Goal: Information Seeking & Learning: Understand process/instructions

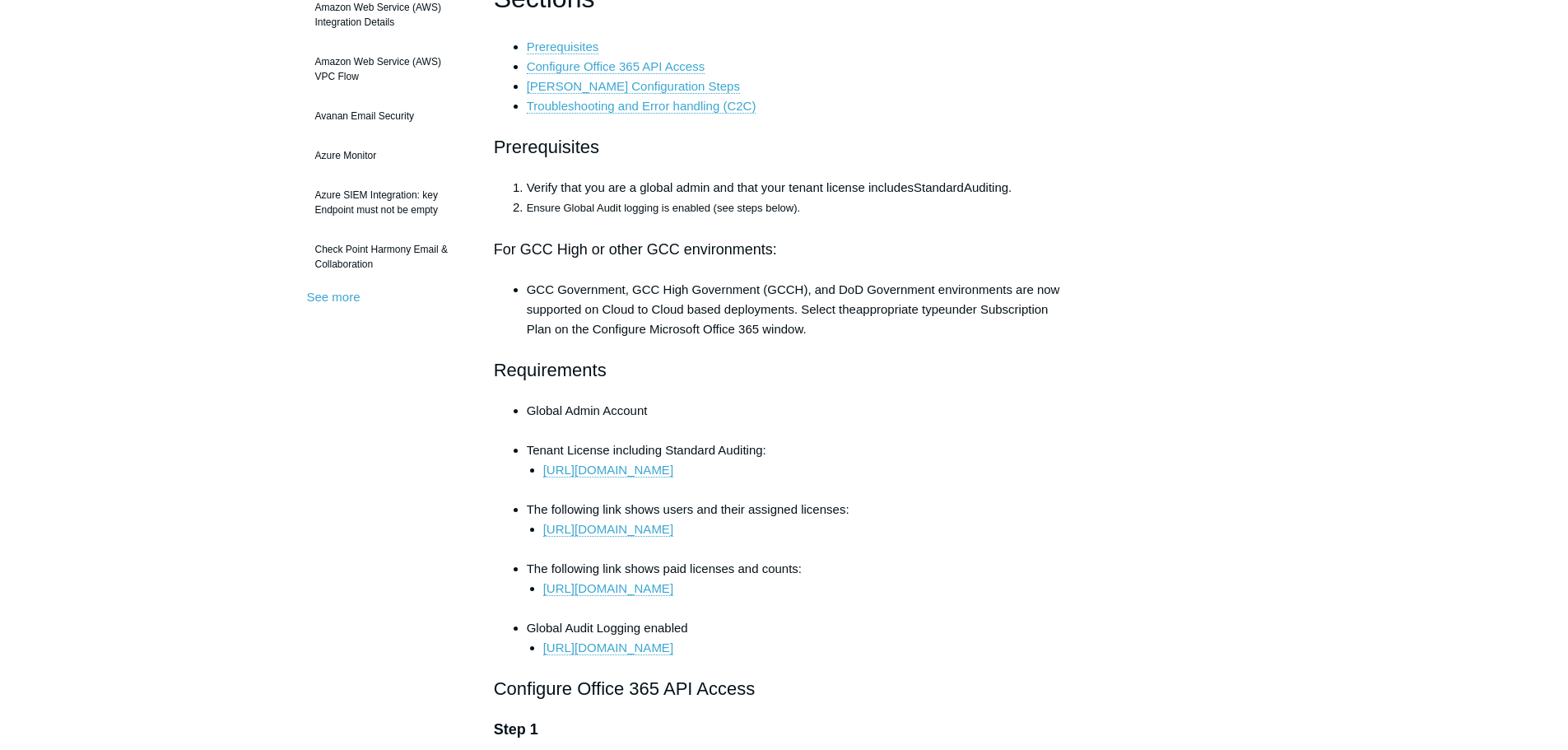
scroll to position [658, 0]
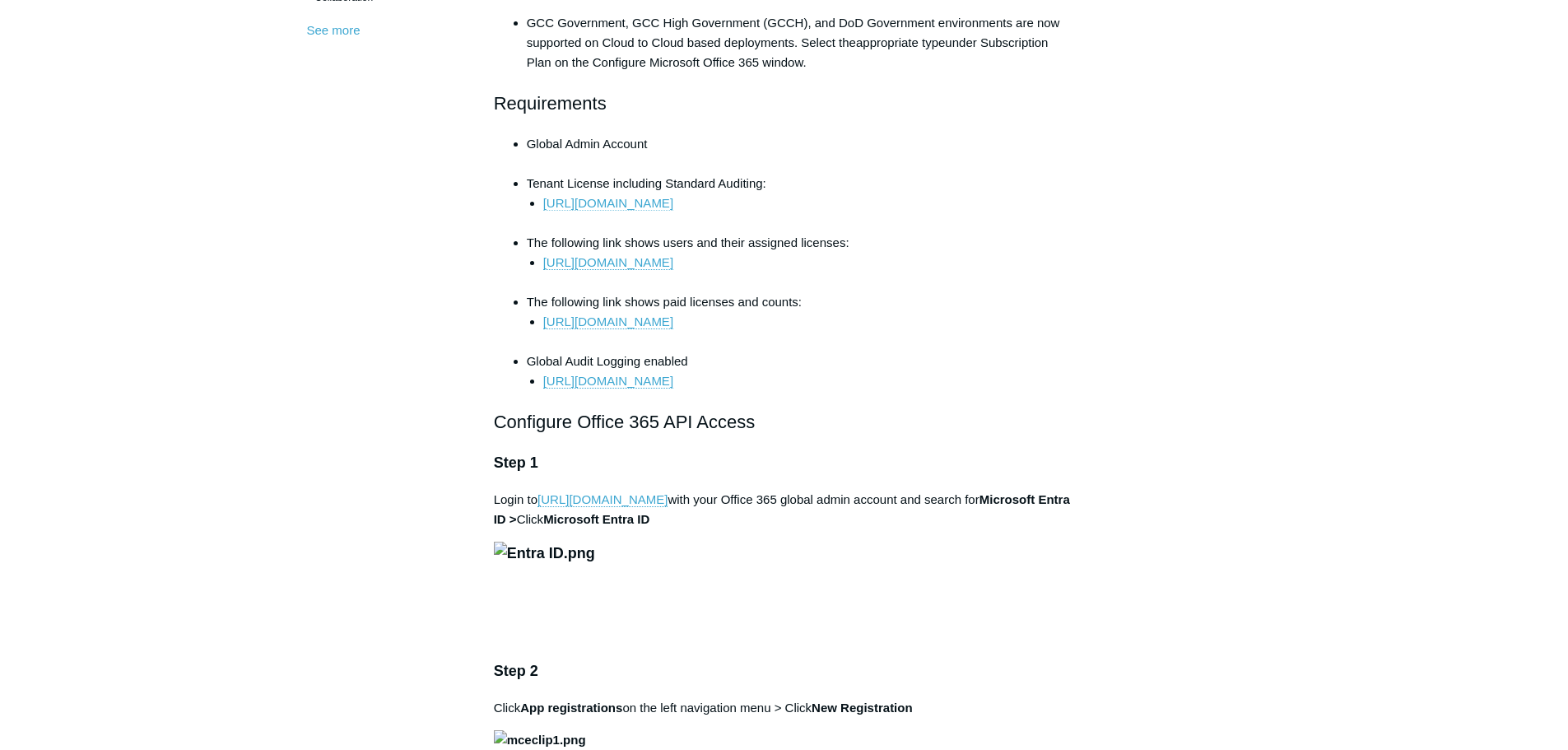
click at [674, 200] on link "[URL][DOMAIN_NAME]" at bounding box center [608, 203] width 130 height 14
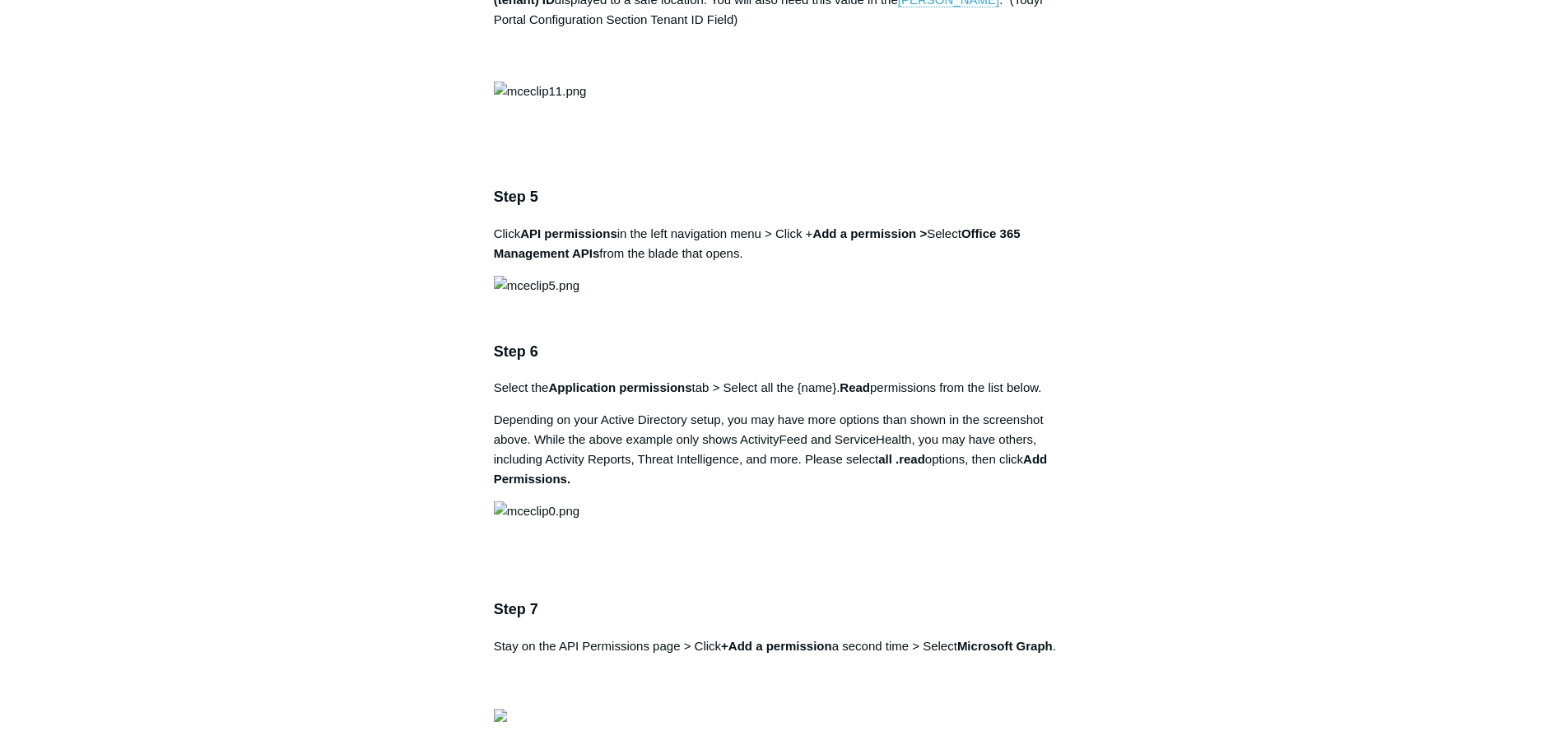
scroll to position [1812, 0]
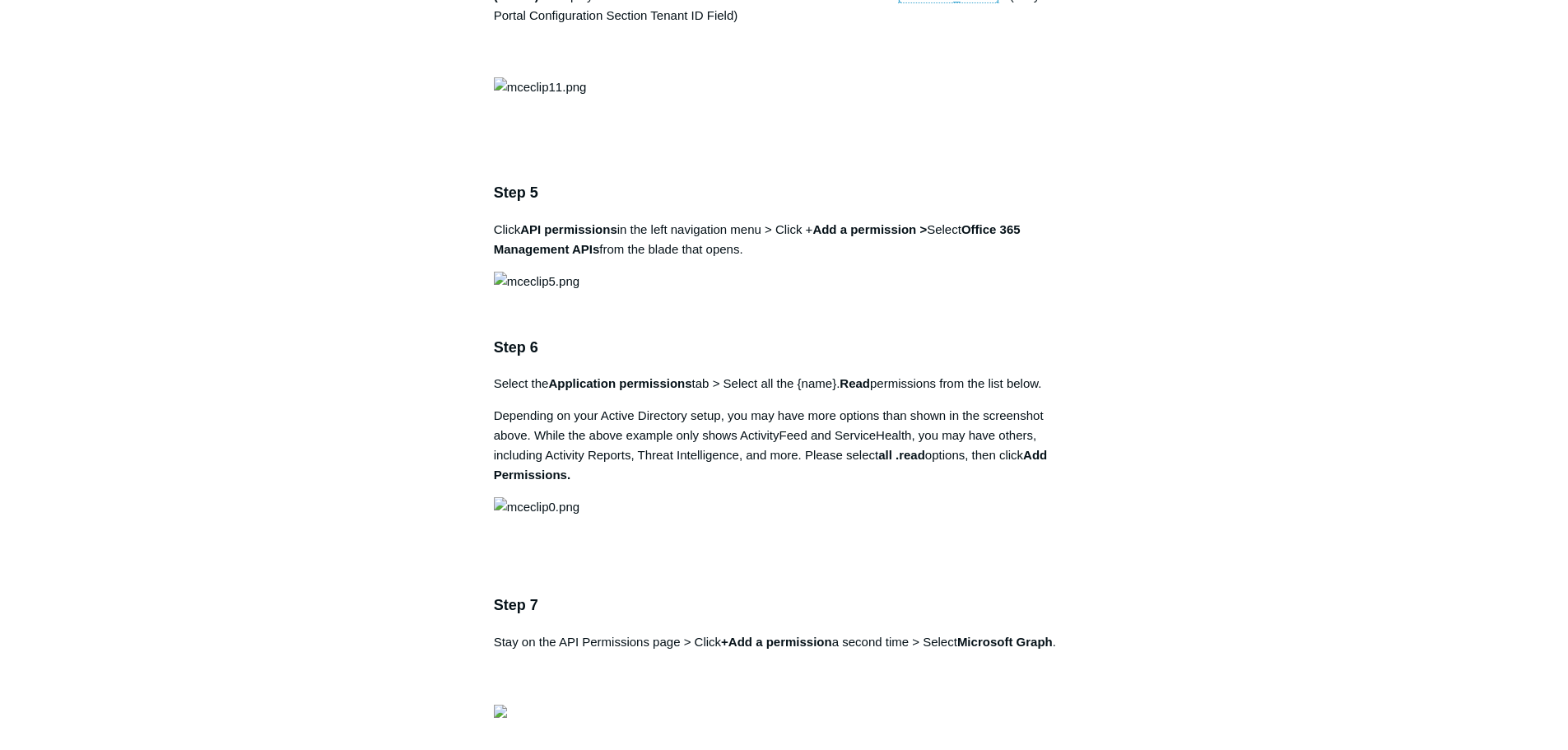
drag, startPoint x: 946, startPoint y: 315, endPoint x: 839, endPoint y: 321, distance: 107.2
drag, startPoint x: 838, startPoint y: 320, endPoint x: 938, endPoint y: 322, distance: 100.0
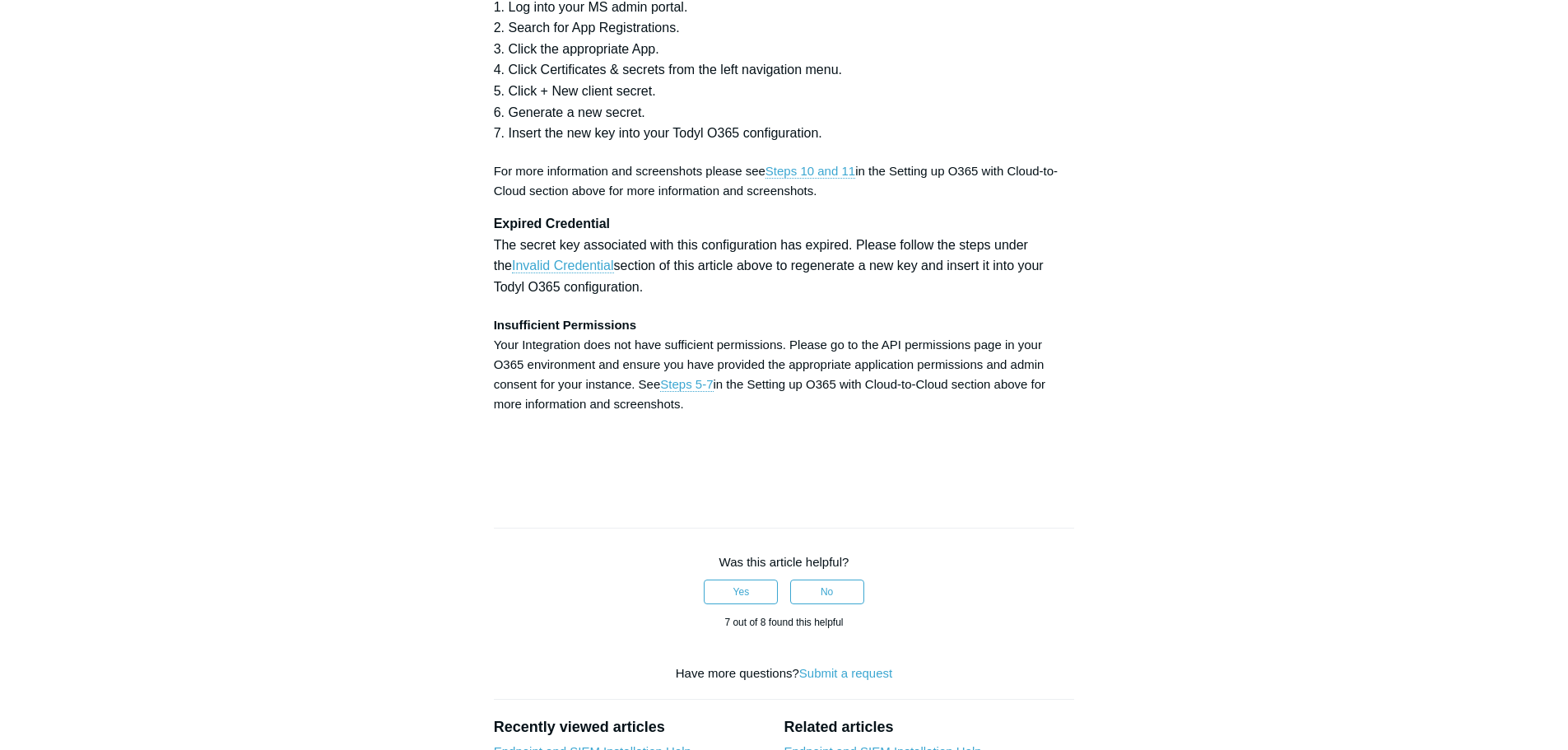
scroll to position [4858, 0]
drag, startPoint x: 894, startPoint y: 483, endPoint x: 793, endPoint y: 474, distance: 101.4
drag, startPoint x: 629, startPoint y: 498, endPoint x: 497, endPoint y: 501, distance: 132.0
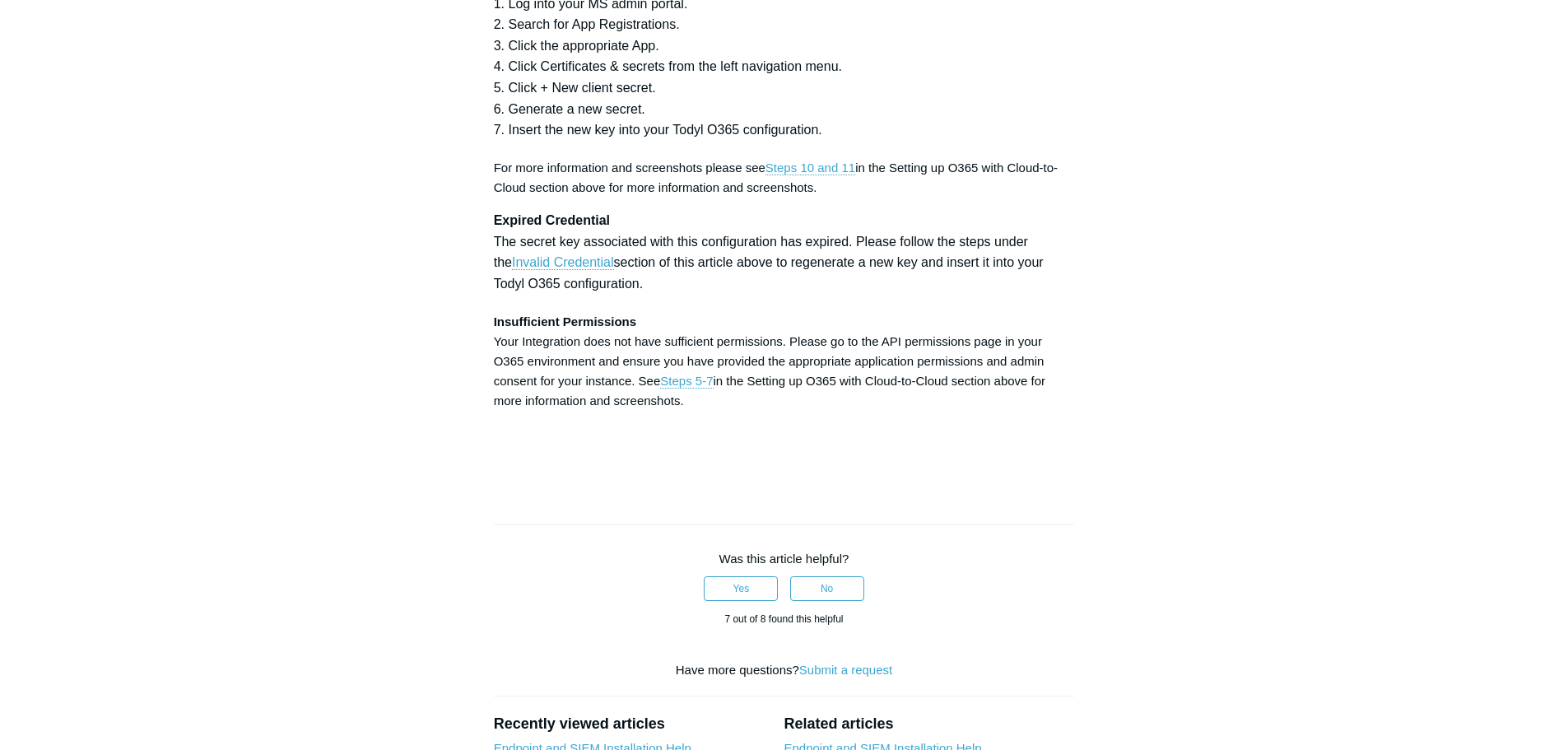
copy strong "Directory.ReadWrite.All"
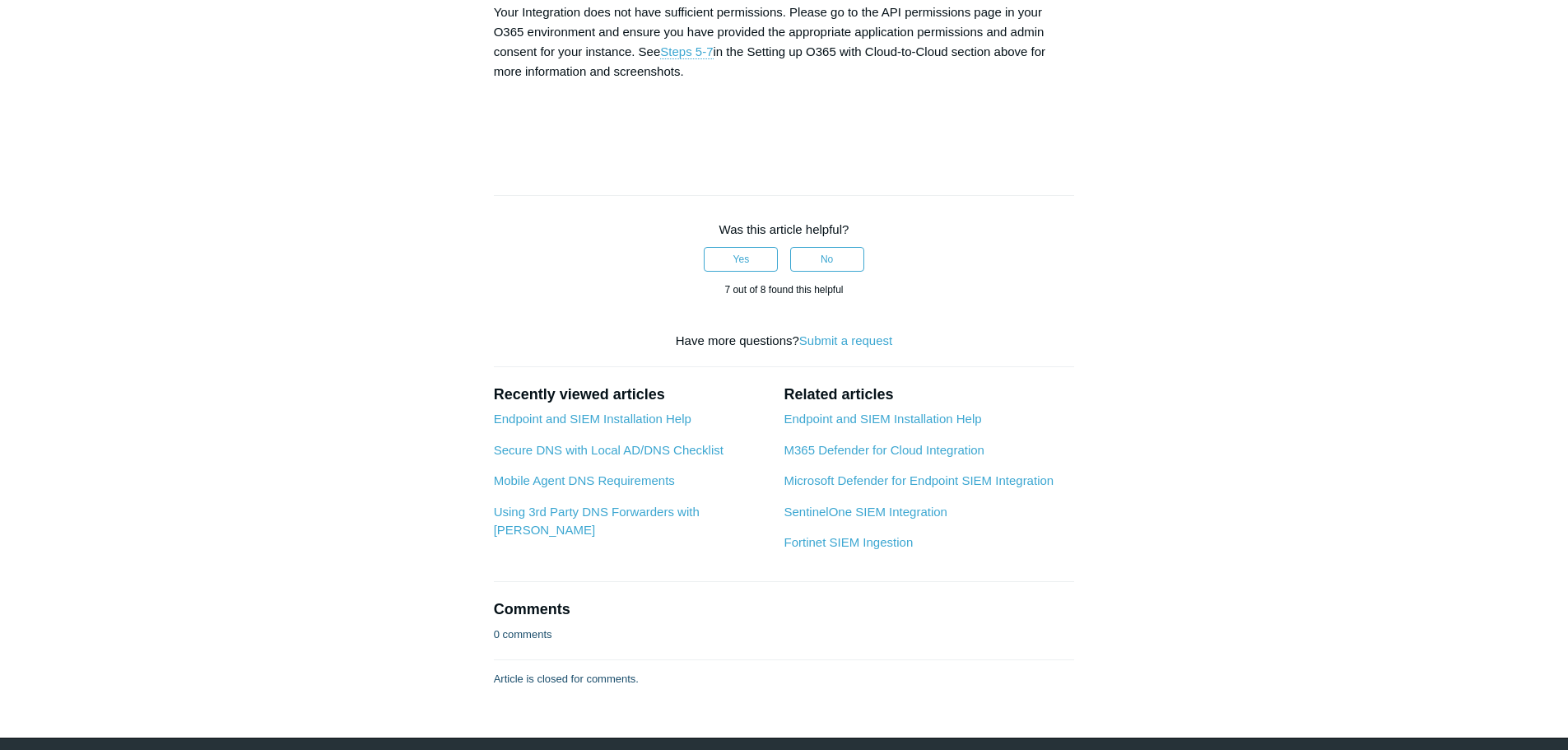
scroll to position [5269, 0]
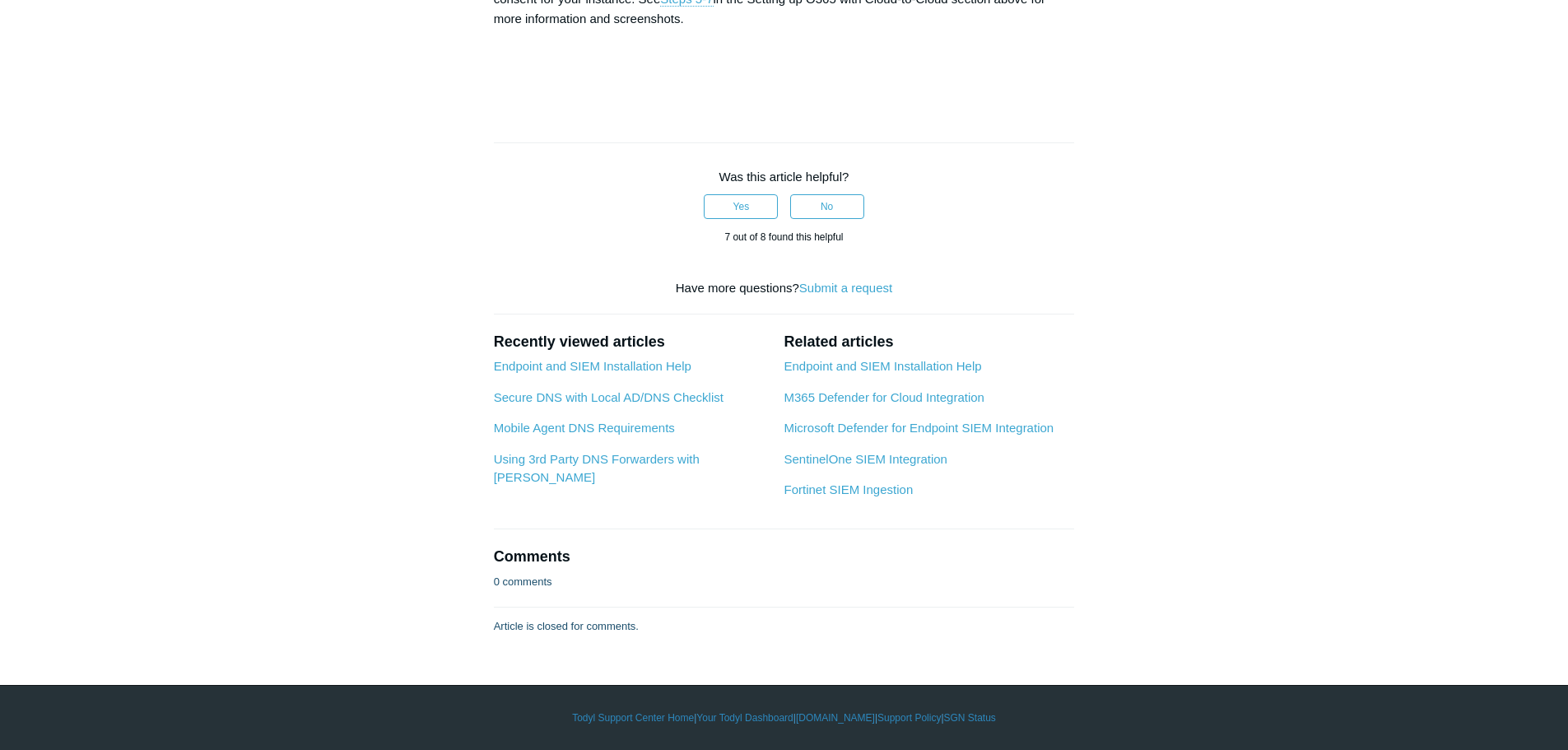
drag, startPoint x: 742, startPoint y: 528, endPoint x: 701, endPoint y: 525, distance: 41.1
drag, startPoint x: 740, startPoint y: 525, endPoint x: 753, endPoint y: 526, distance: 13.0
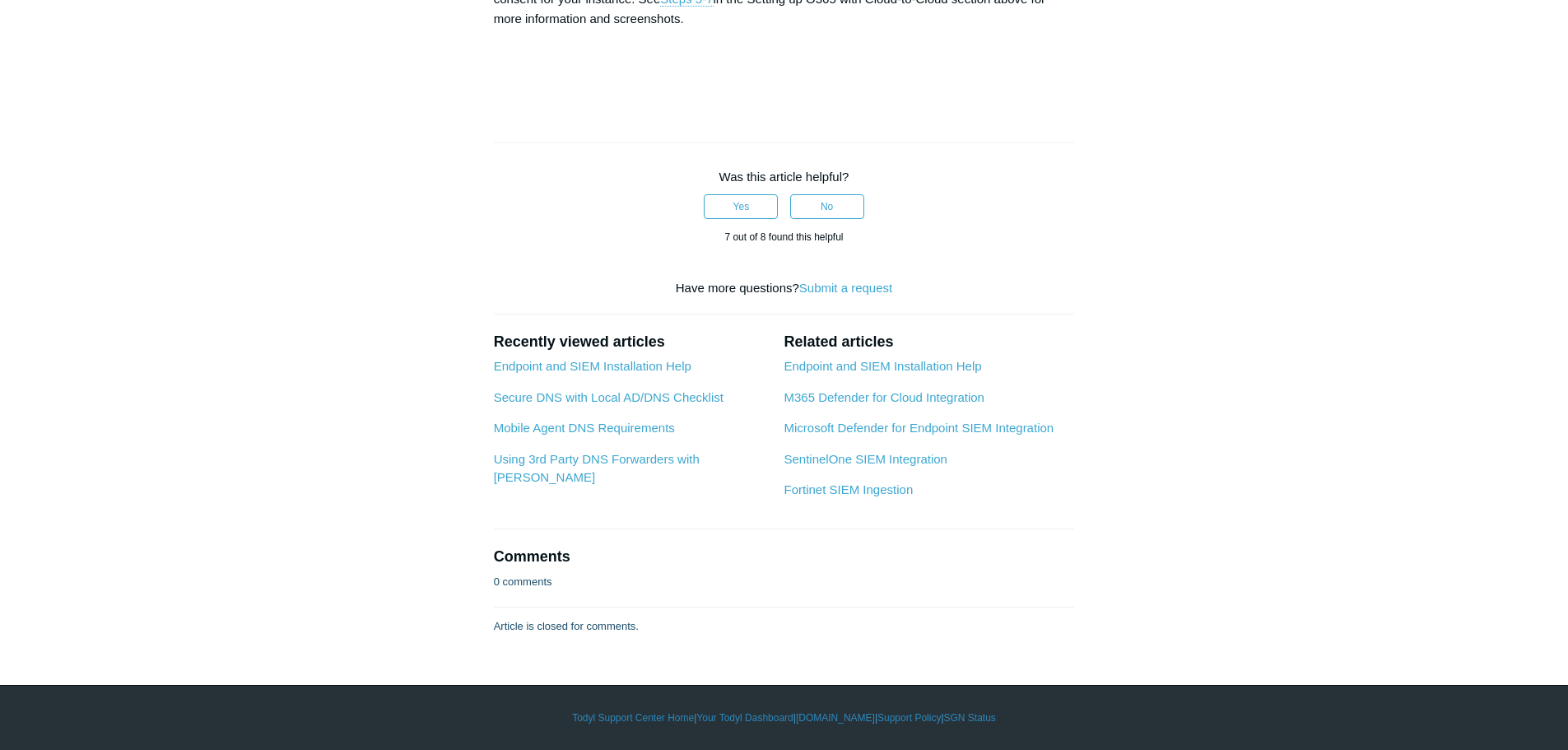
drag, startPoint x: 744, startPoint y: 528, endPoint x: 634, endPoint y: 528, distance: 110.0
copy strong "User.ReadWrite.All"
drag, startPoint x: 903, startPoint y: 529, endPoint x: 756, endPoint y: 524, distance: 147.1
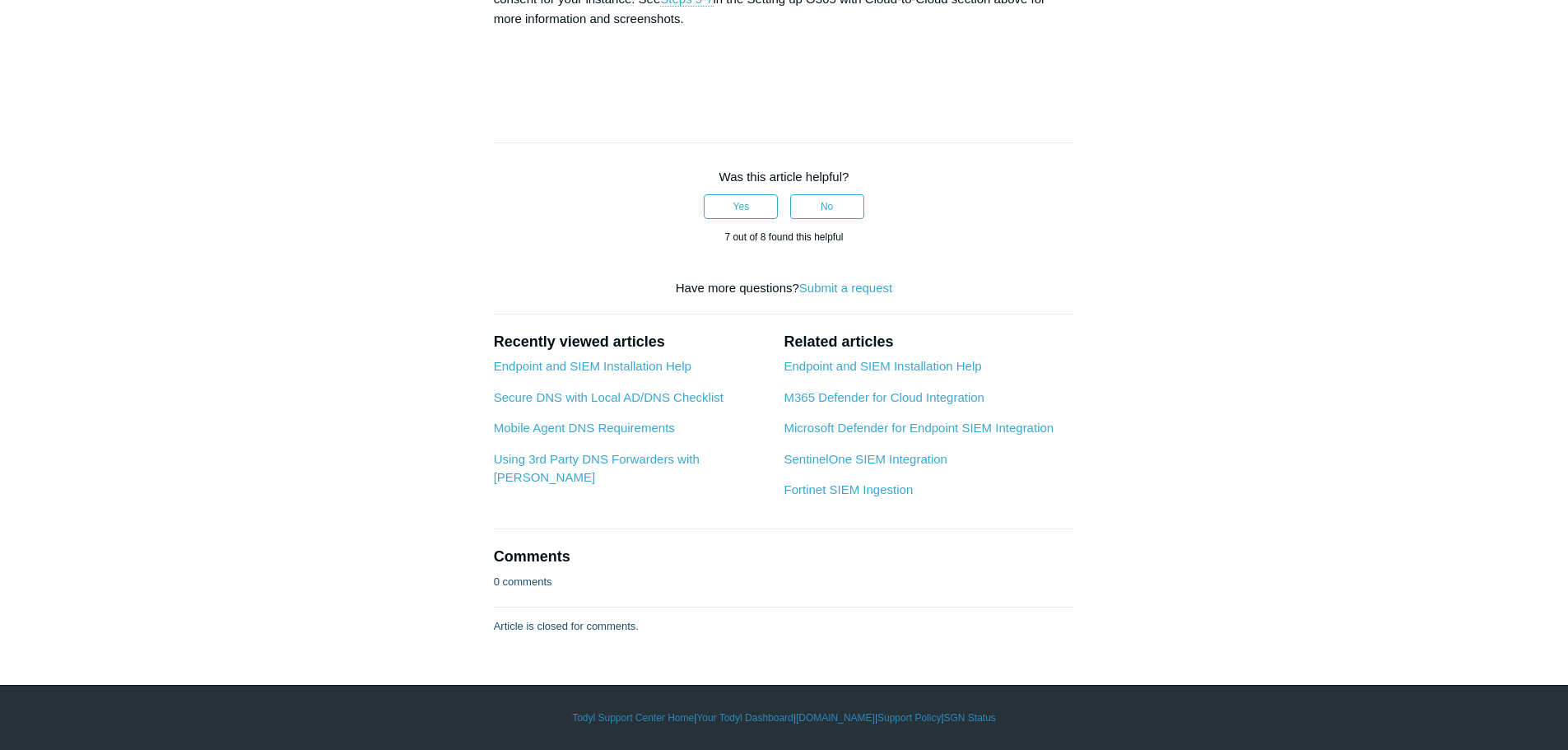
copy strong "User.ManageIdentities.All"
drag, startPoint x: 690, startPoint y: 548, endPoint x: 497, endPoint y: 546, distance: 193.0
copy strong "User.EnableDisableAccount.All"
